Goal: Book appointment/travel/reservation

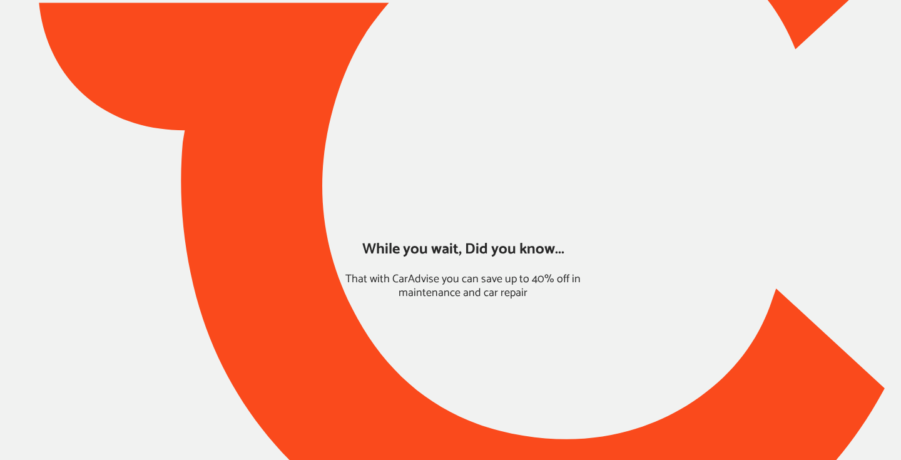
type input "*****"
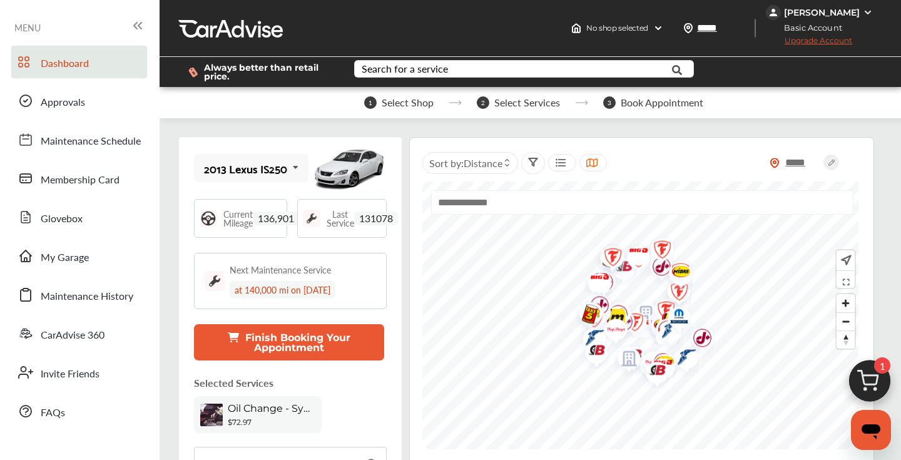
click at [861, 380] on img at bounding box center [870, 384] width 60 height 60
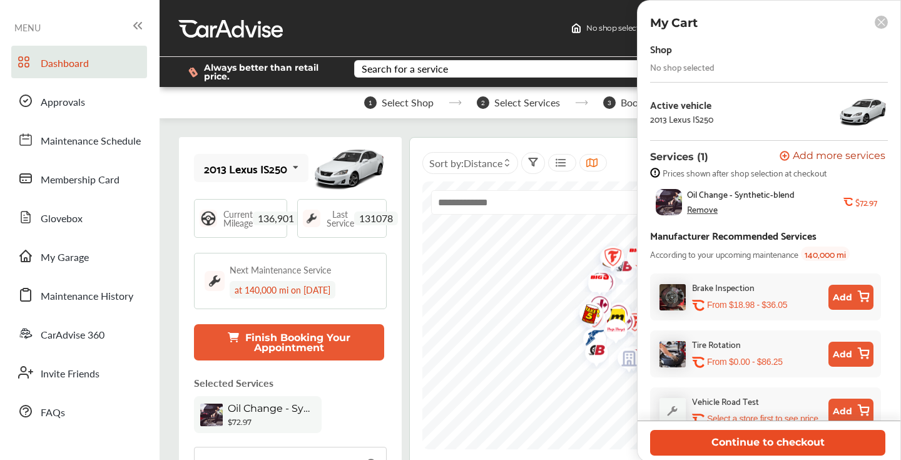
click at [751, 447] on button "Continue to checkout" at bounding box center [767, 443] width 235 height 26
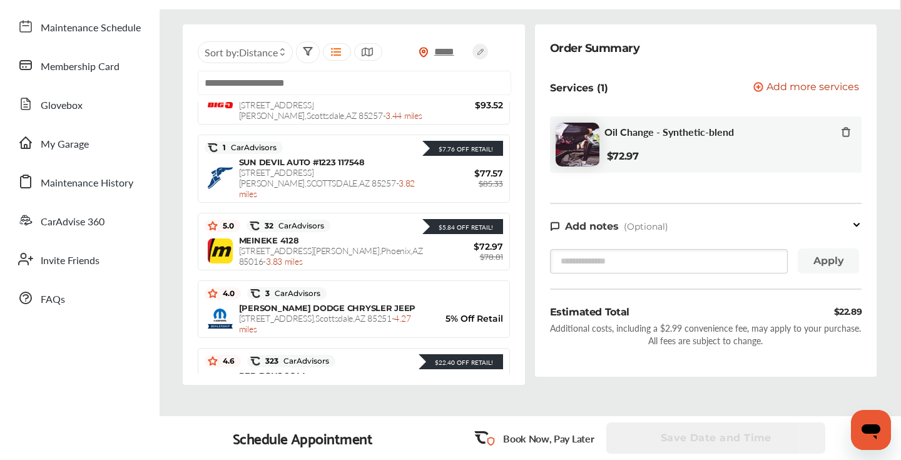
scroll to position [865, 0]
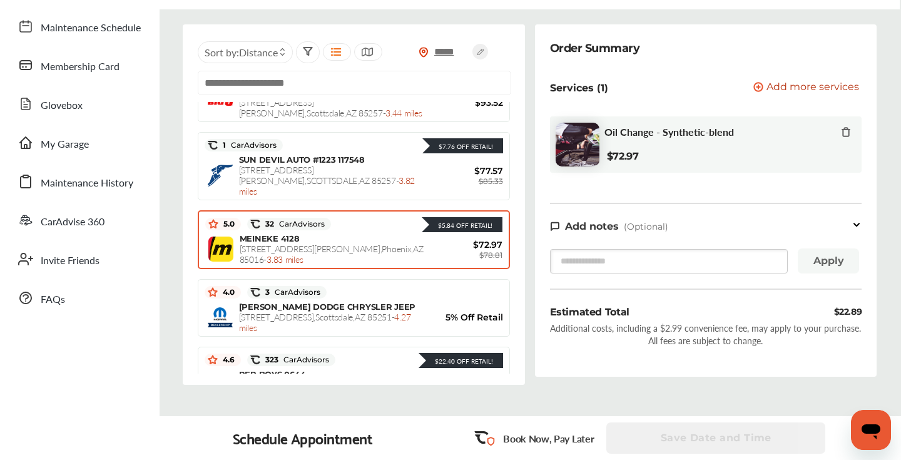
click at [379, 242] on span "[STREET_ADDRESS][PERSON_NAME] - 3.83 miles" at bounding box center [332, 253] width 184 height 23
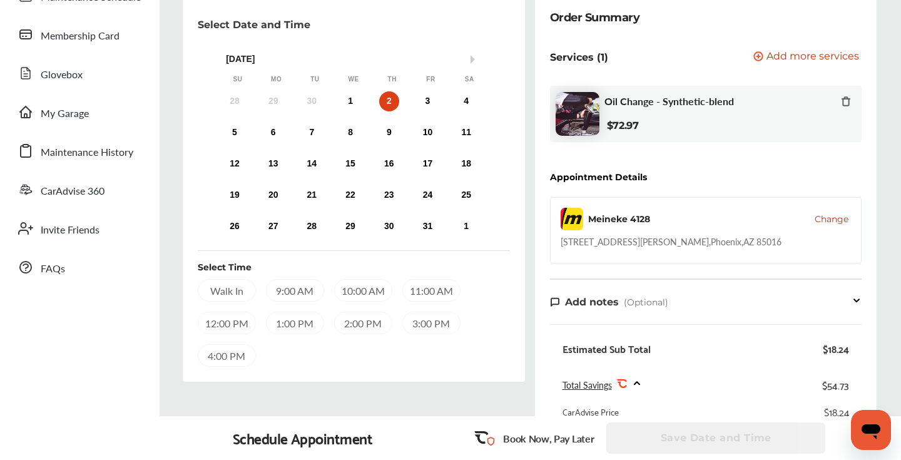
scroll to position [145, 0]
click at [303, 285] on div "9:00 AM" at bounding box center [295, 289] width 58 height 23
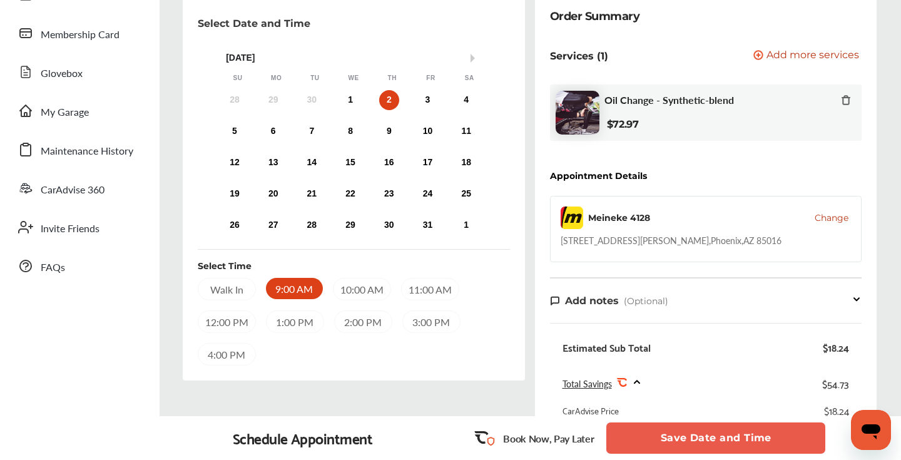
click at [696, 434] on button "Save Date and Time" at bounding box center [715, 437] width 219 height 31
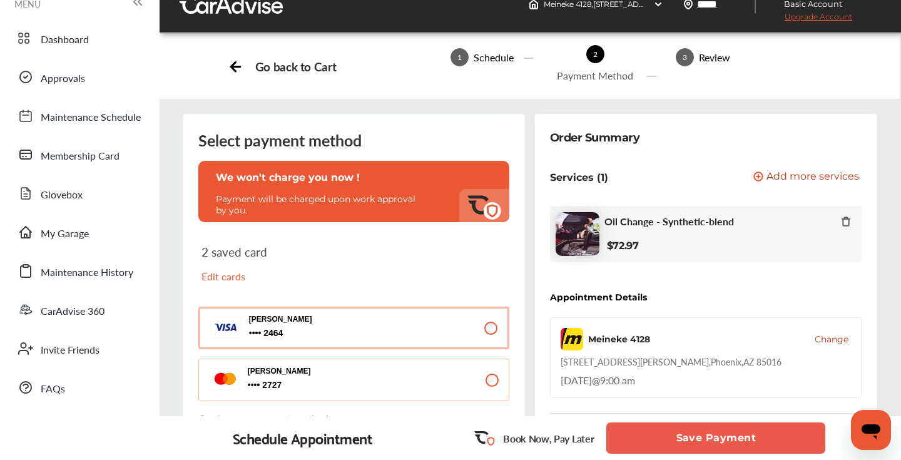
scroll to position [36, 0]
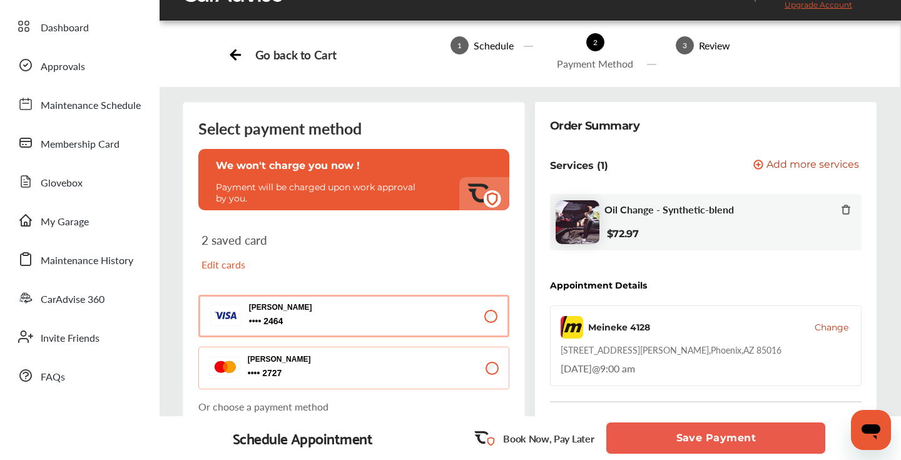
click at [696, 427] on button "Save Payment" at bounding box center [715, 437] width 219 height 31
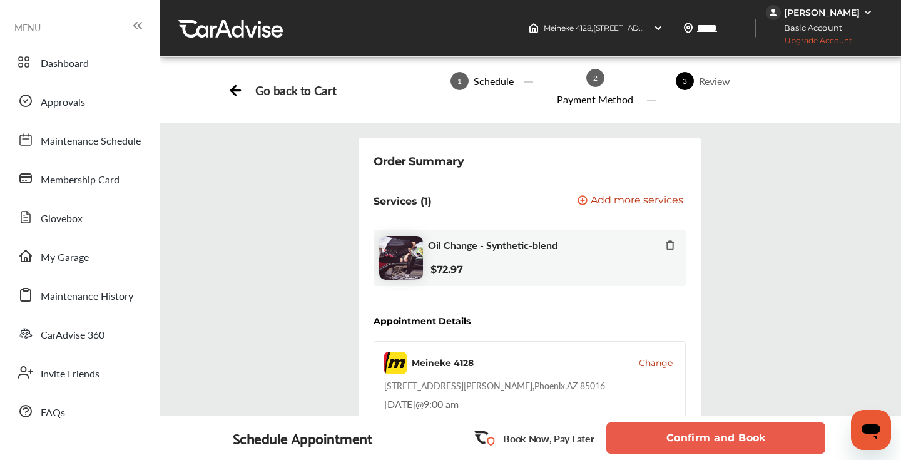
click at [665, 434] on button "Confirm and Book" at bounding box center [715, 437] width 219 height 31
